Goal: Task Accomplishment & Management: Manage account settings

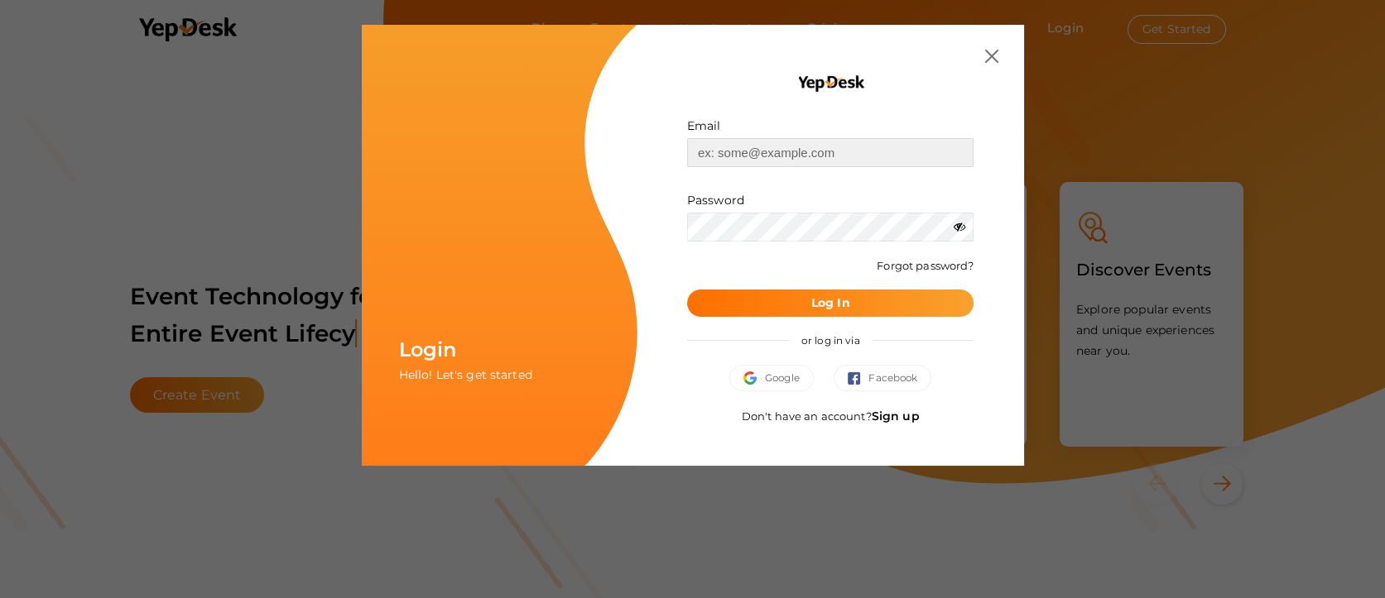
type input "[EMAIL_ADDRESS][DOMAIN_NAME]"
click at [807, 291] on button "Log In" at bounding box center [830, 303] width 287 height 27
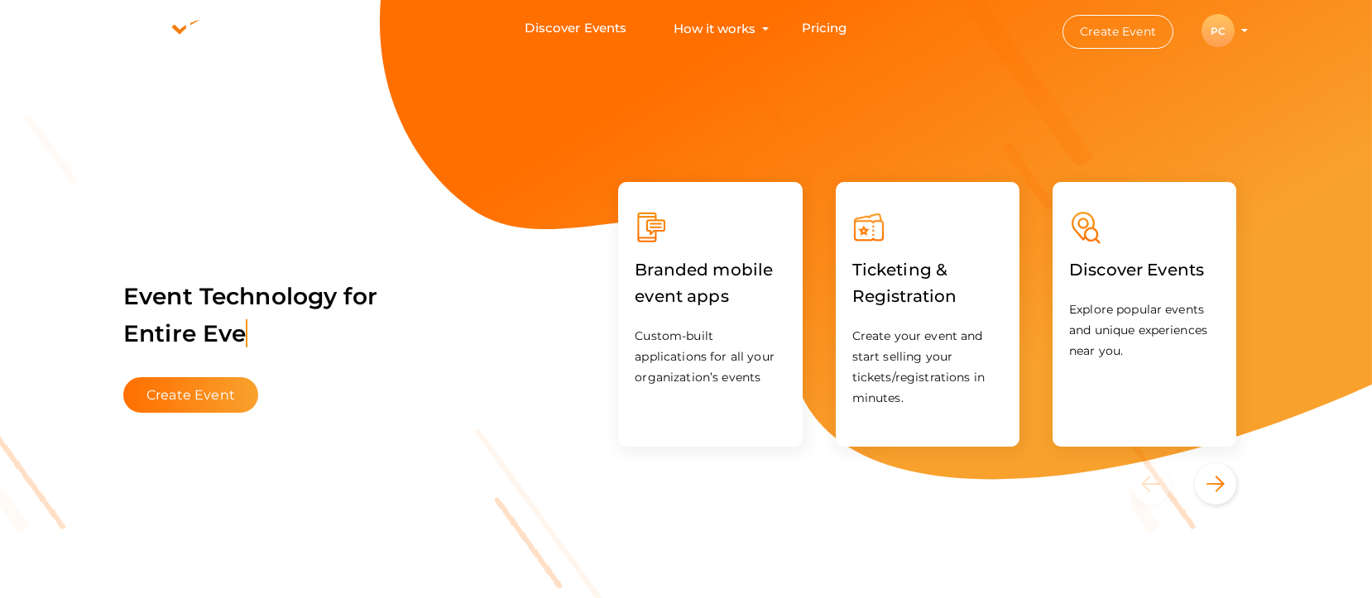
click at [1232, 38] on div "PC" at bounding box center [1218, 30] width 33 height 33
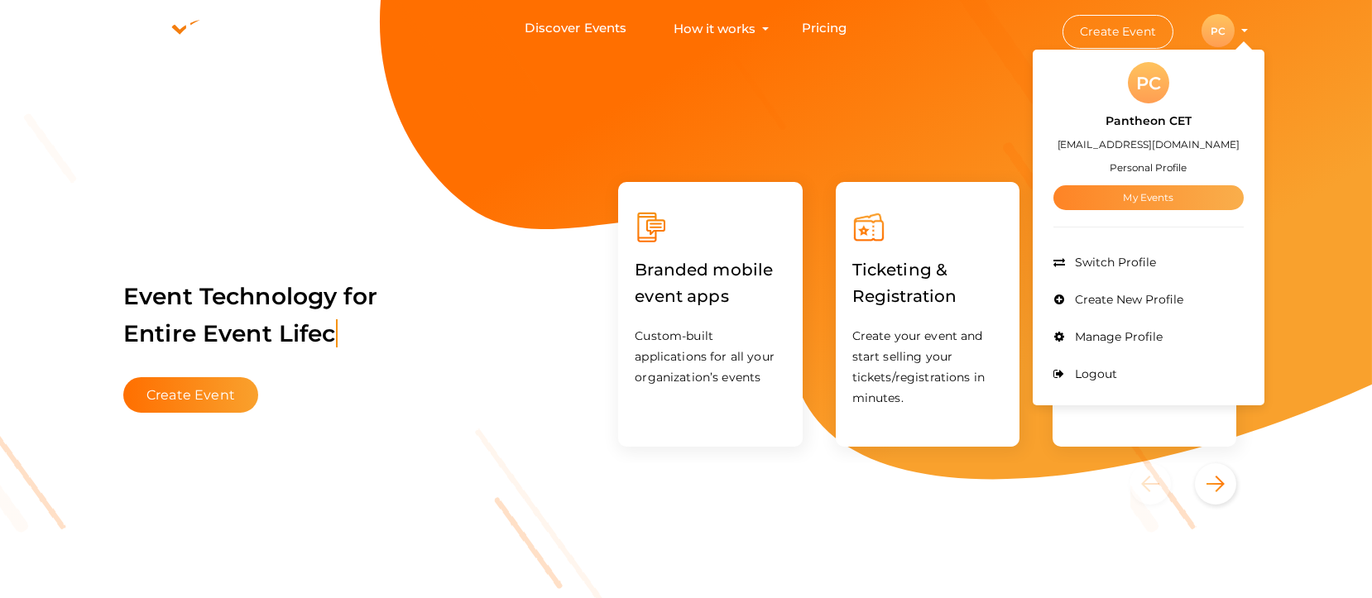
click at [1145, 192] on link "My Events" at bounding box center [1149, 197] width 190 height 25
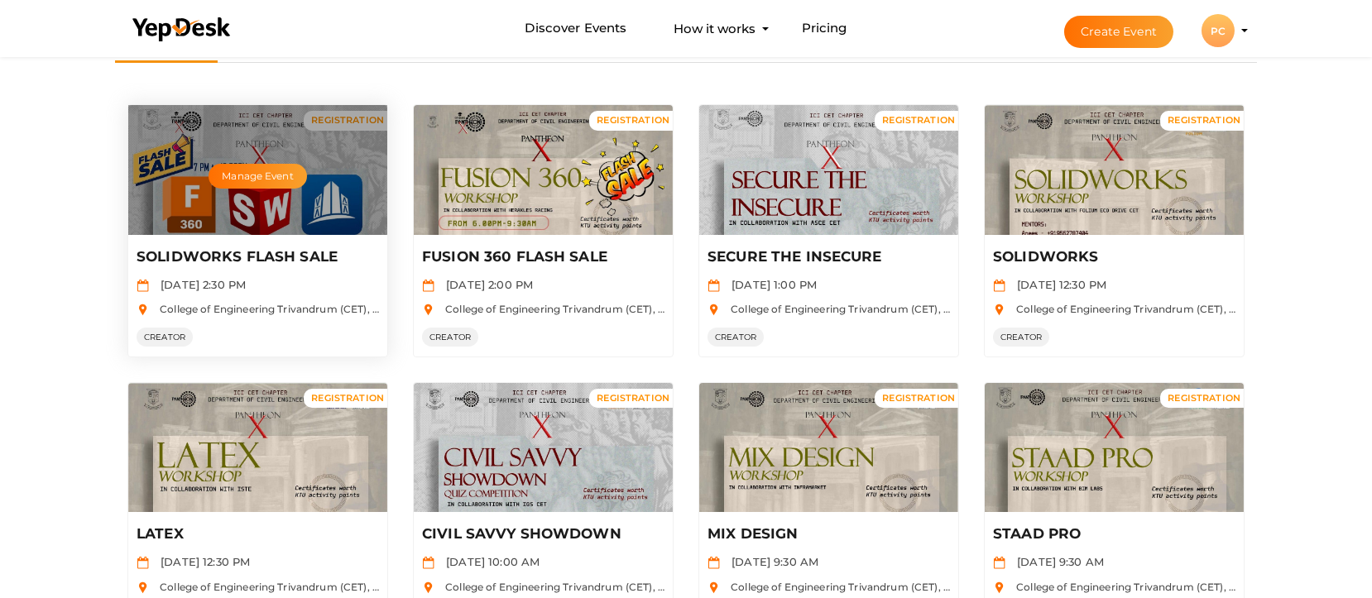
scroll to position [793, 0]
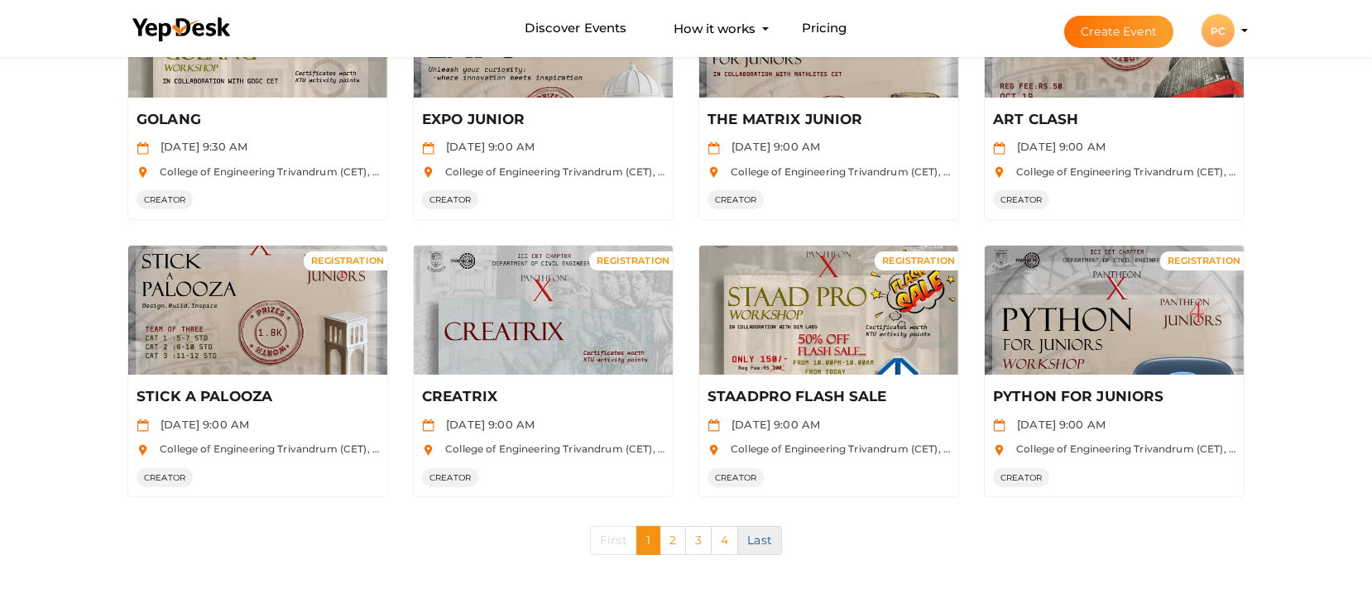
click at [758, 537] on link "Last" at bounding box center [759, 540] width 45 height 29
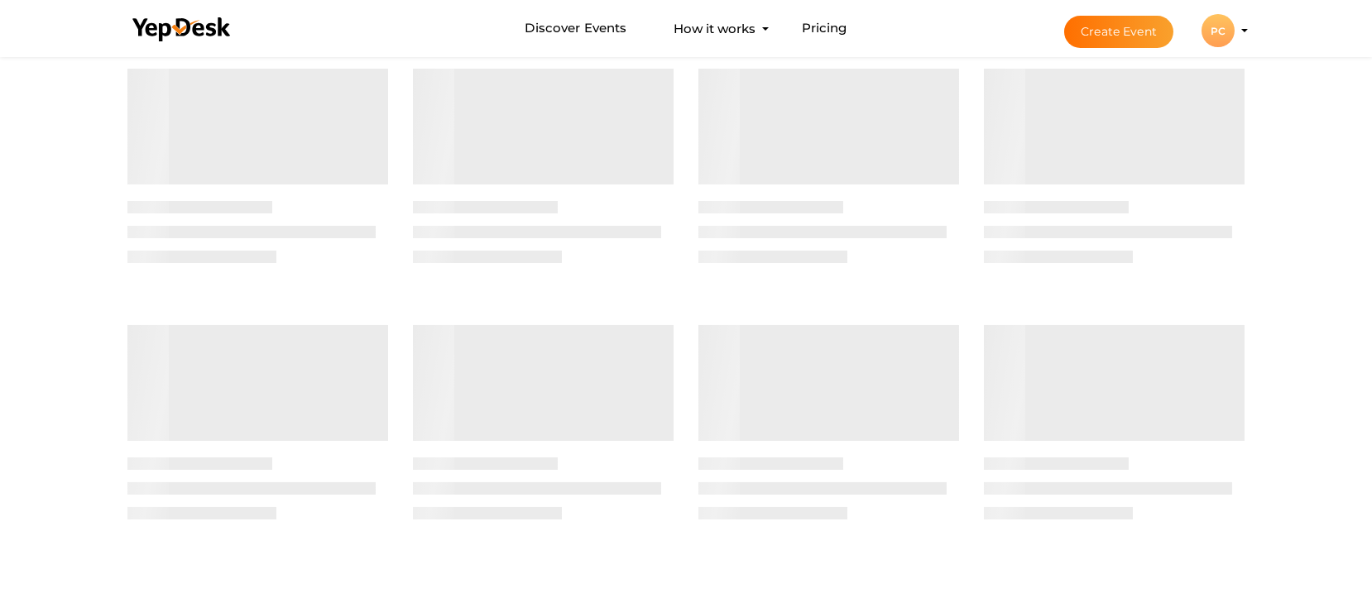
scroll to position [0, 0]
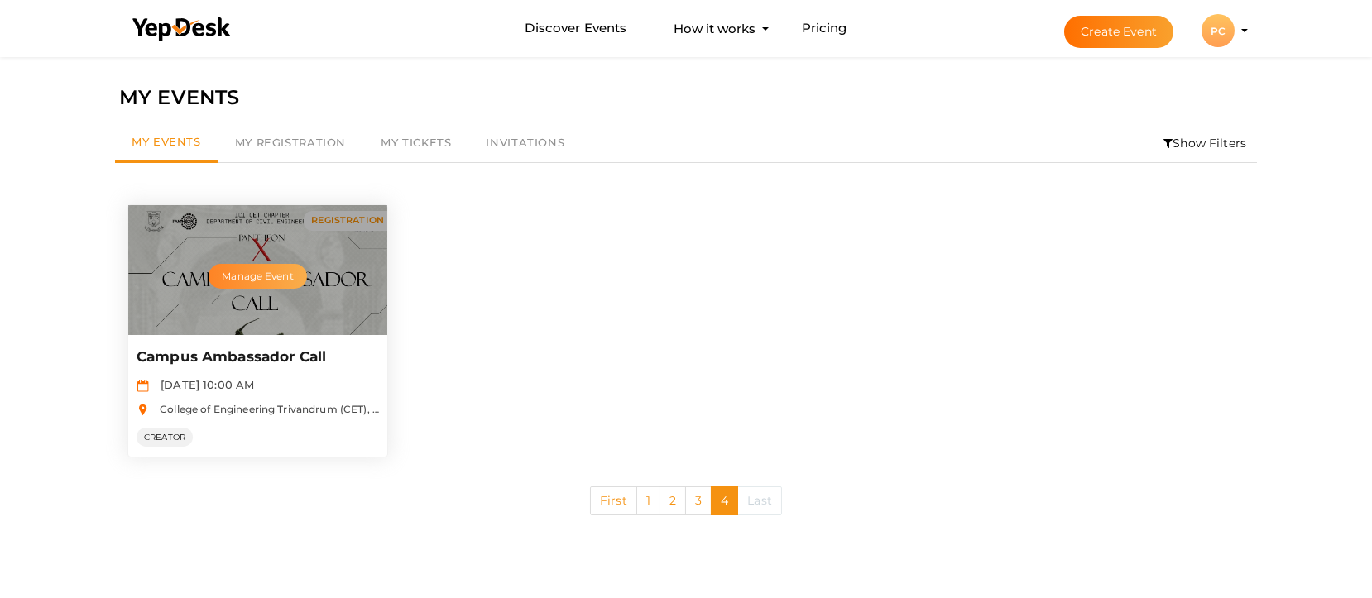
click at [245, 281] on button "Manage Event" at bounding box center [258, 276] width 98 height 25
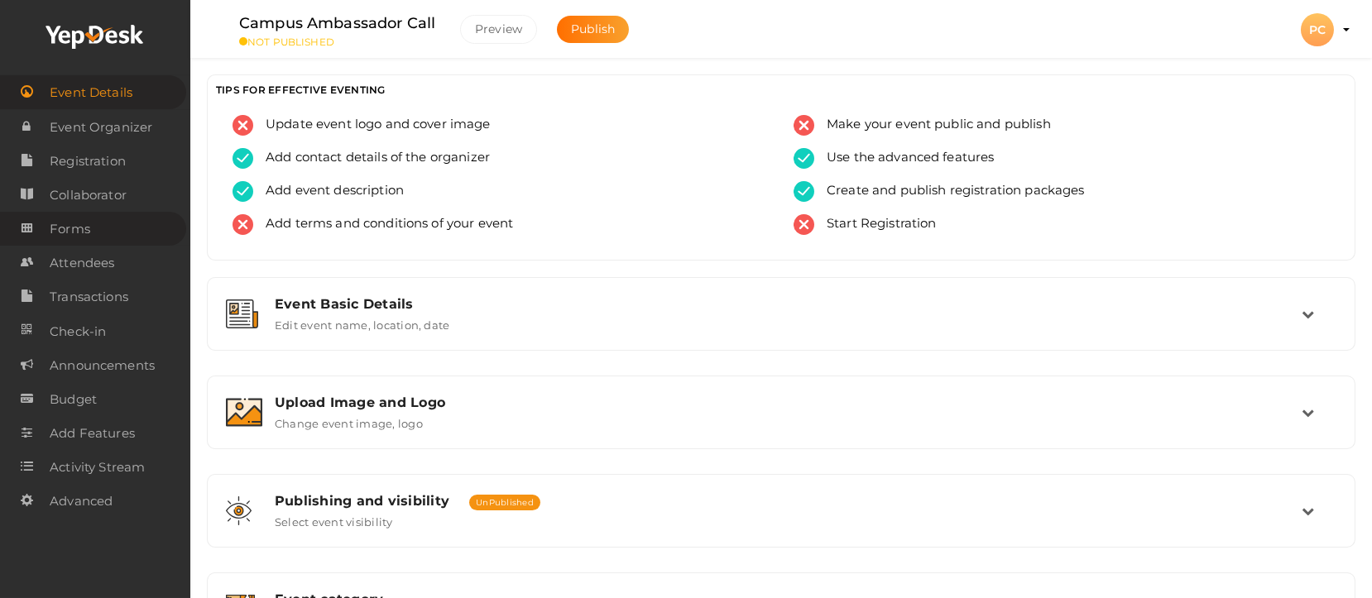
click at [74, 236] on span "Forms" at bounding box center [70, 229] width 41 height 33
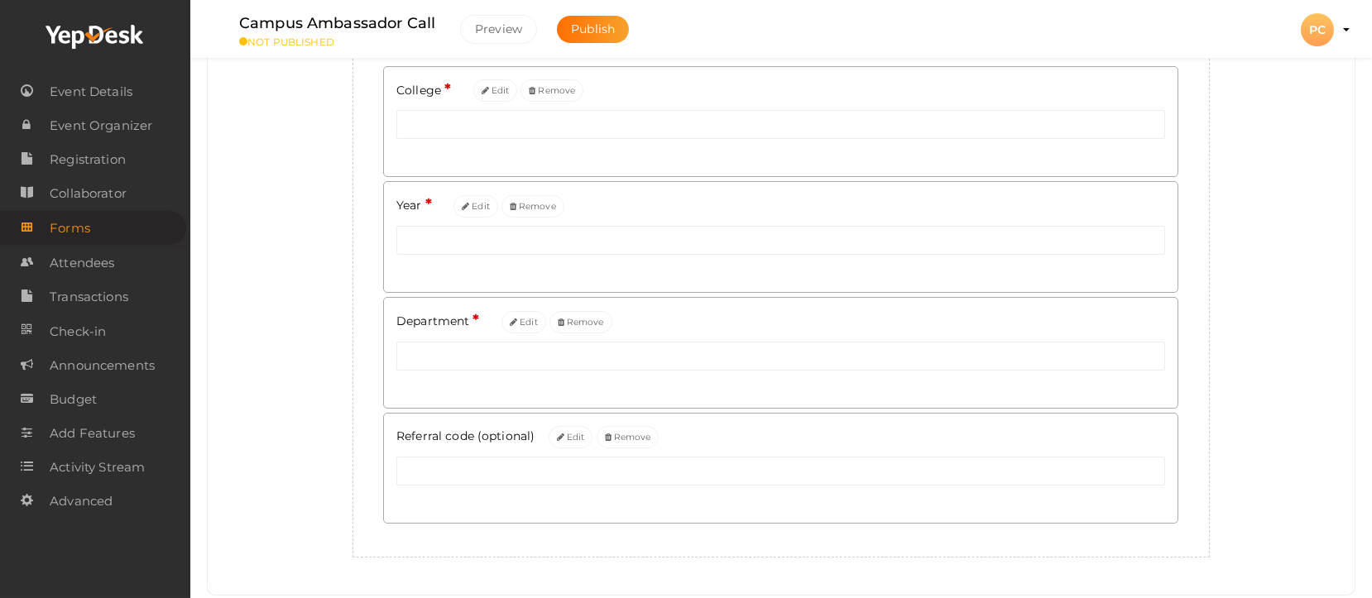
scroll to position [459, 0]
